Goal: Find specific page/section: Find specific page/section

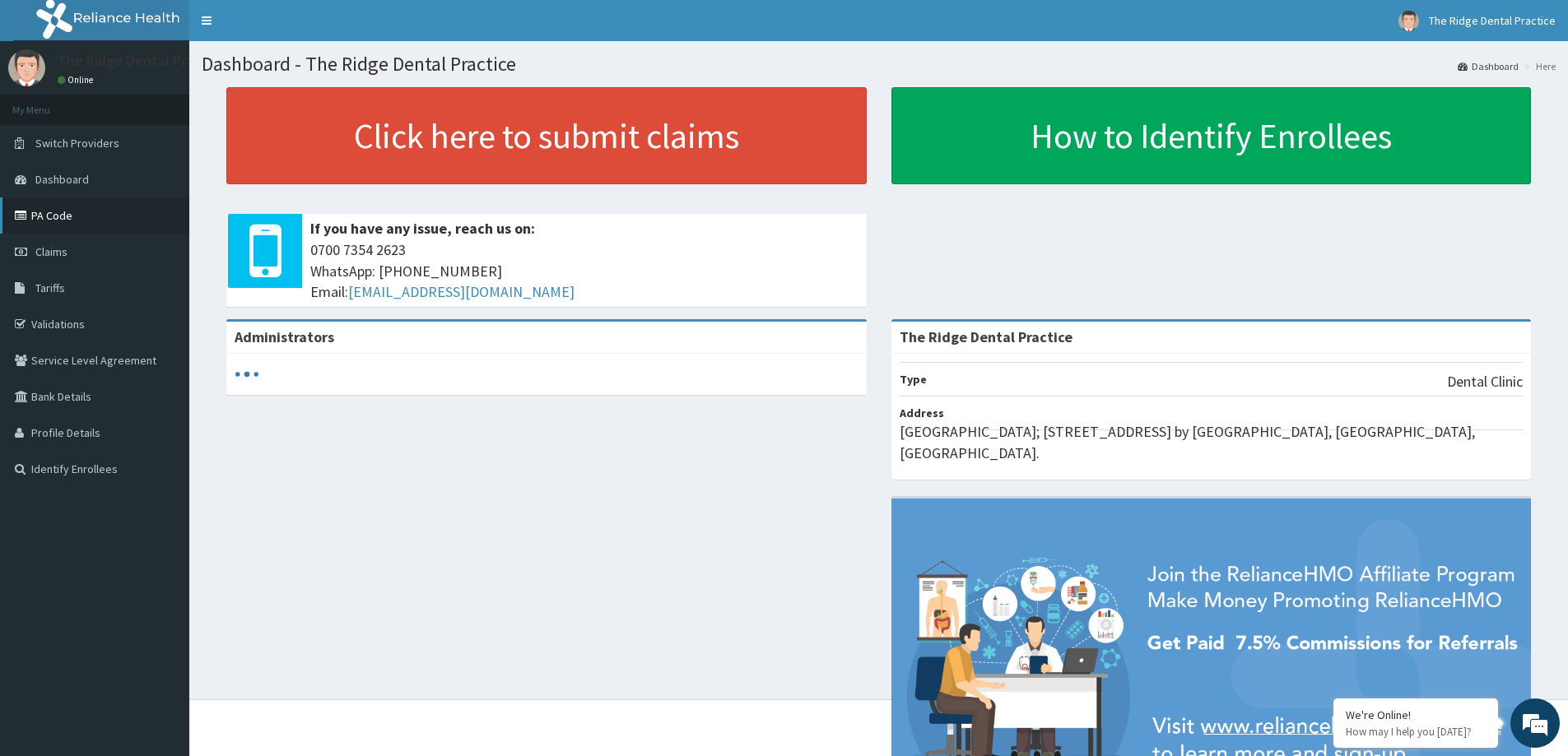
click at [89, 206] on link "PA Code" at bounding box center [94, 216] width 190 height 37
